Goal: Obtain resource: Obtain resource

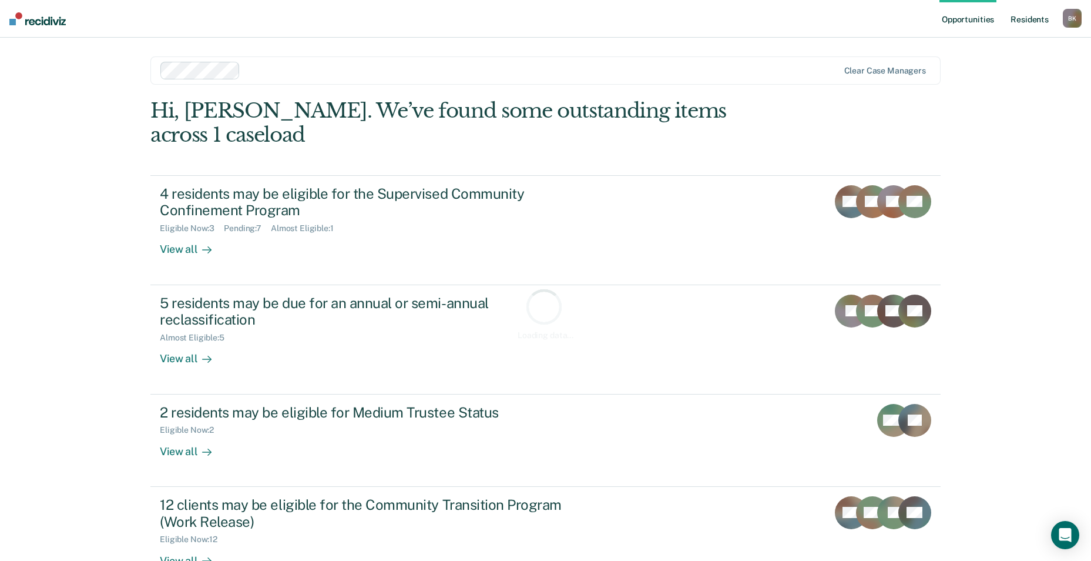
click at [1041, 23] on link "Resident s" at bounding box center [1029, 19] width 43 height 38
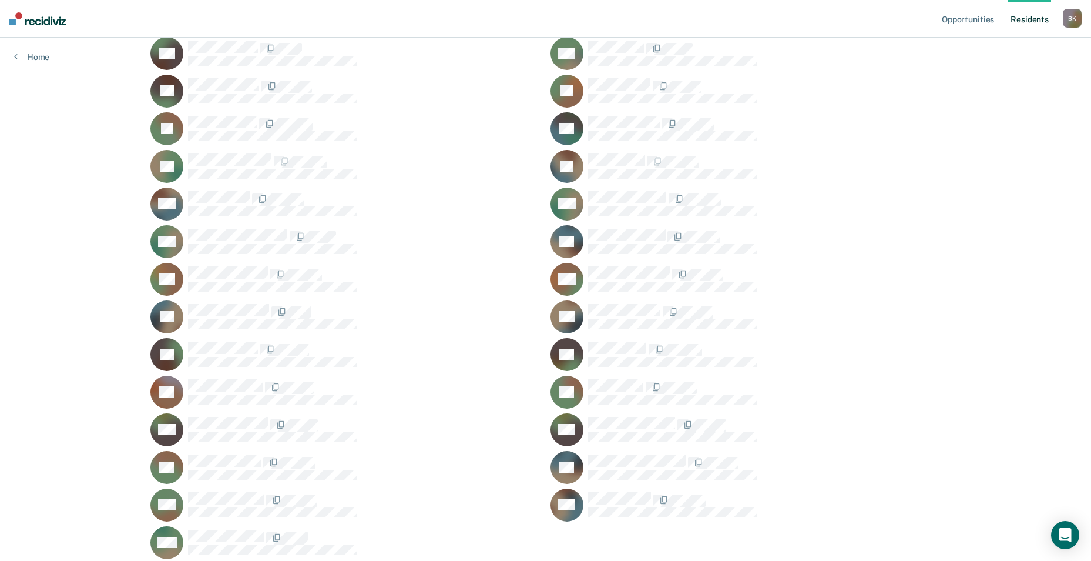
scroll to position [881, 0]
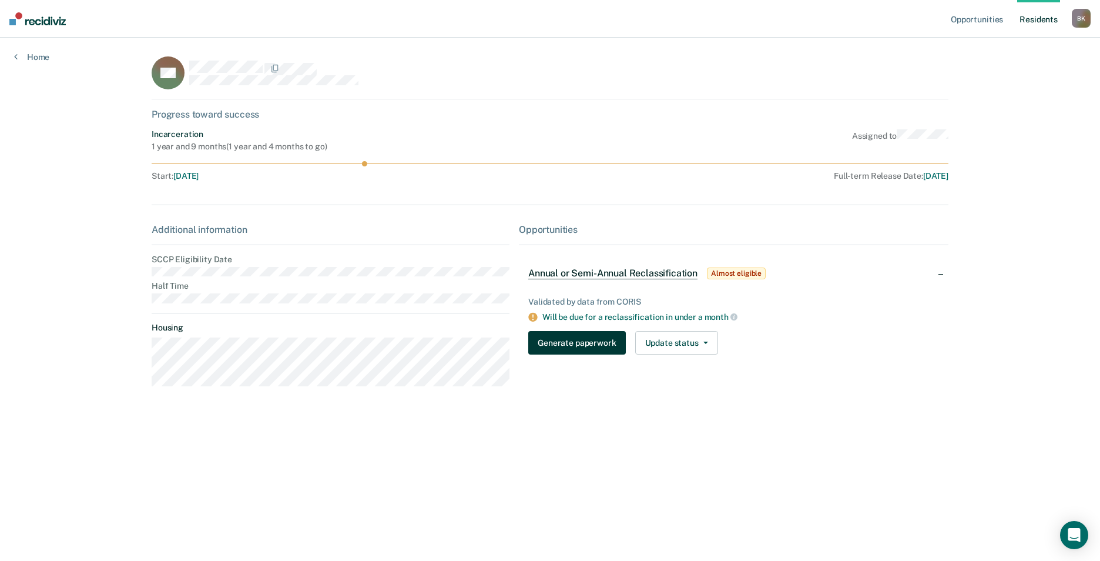
click at [584, 353] on button "Generate paperwork" at bounding box center [576, 343] width 97 height 24
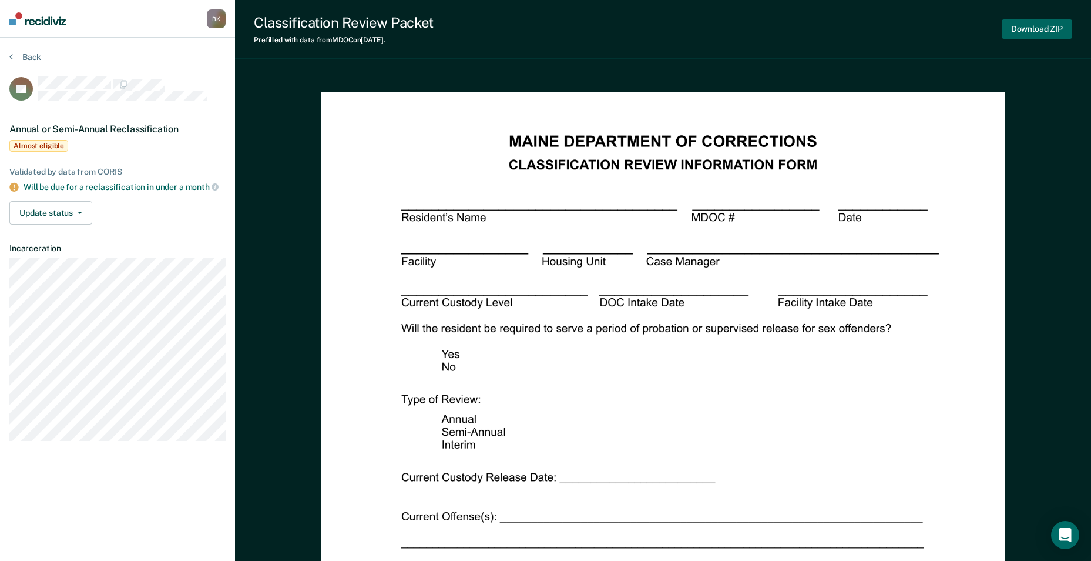
click at [1034, 29] on button "Download ZIP" at bounding box center [1037, 28] width 71 height 19
